Goal: Navigation & Orientation: Find specific page/section

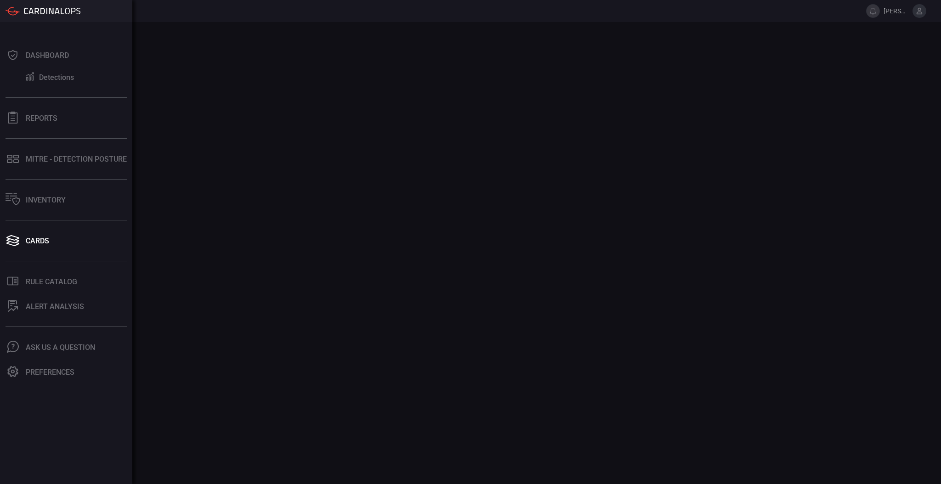
click at [18, 162] on icon at bounding box center [16, 161] width 6 height 4
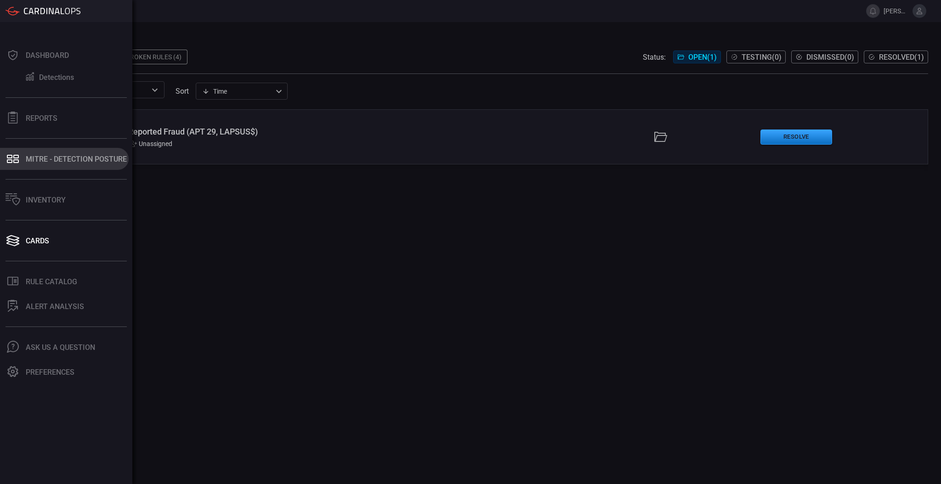
click at [12, 157] on icon at bounding box center [13, 159] width 15 height 13
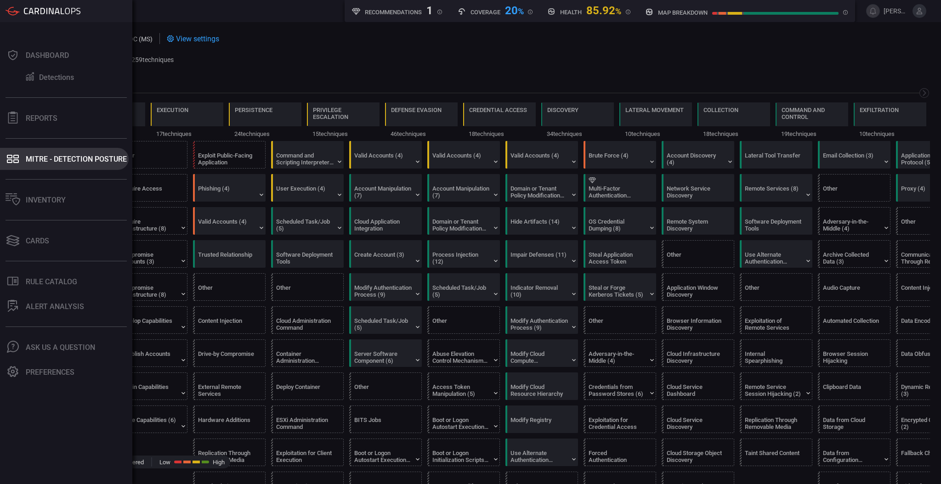
scroll to position [0, 120]
